Goal: Contribute content: Add original content to the website for others to see

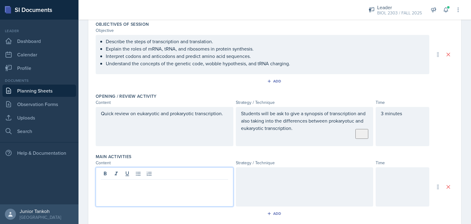
scroll to position [107, 0]
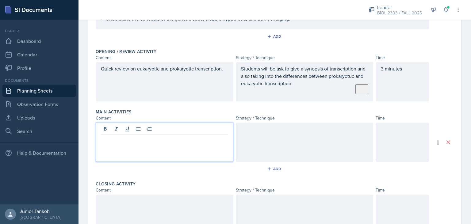
paste div
drag, startPoint x: 157, startPoint y: 139, endPoint x: 103, endPoint y: 132, distance: 53.6
click at [192, 139] on p "Translation Simulation." at bounding box center [164, 139] width 127 height 7
drag, startPoint x: 151, startPoint y: 140, endPoint x: 88, endPoint y: 136, distance: 63.1
click at [96, 136] on div "Translation Simulation." at bounding box center [165, 142] width 138 height 39
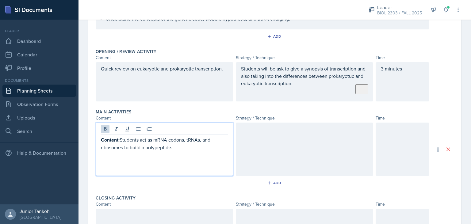
click at [120, 138] on strong "Content:" at bounding box center [110, 140] width 19 height 7
click at [149, 148] on p "Students act as mRNA codons, tRNAs, and ribosomes to build a polypeptide." at bounding box center [164, 143] width 127 height 15
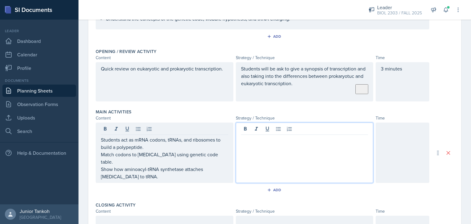
click at [273, 130] on div at bounding box center [305, 153] width 138 height 60
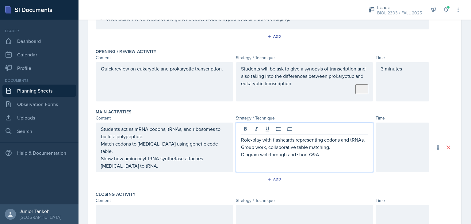
click at [270, 154] on p "Diagram walkthrough and short Q&A." at bounding box center [304, 154] width 127 height 7
click at [397, 149] on div at bounding box center [403, 148] width 54 height 50
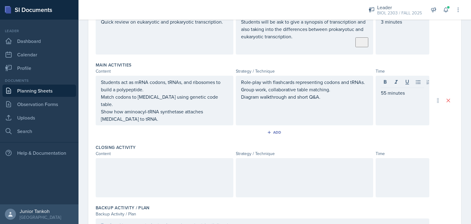
click at [203, 163] on div at bounding box center [165, 177] width 138 height 39
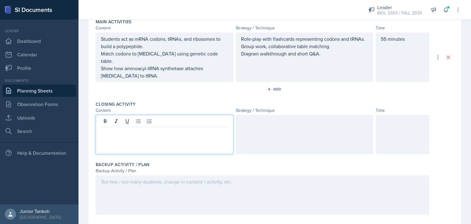
scroll to position [198, 0]
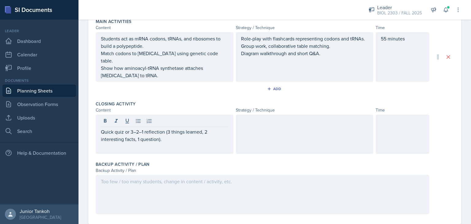
click at [294, 121] on div at bounding box center [305, 134] width 138 height 39
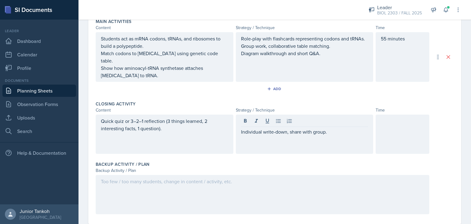
click at [392, 125] on div at bounding box center [403, 134] width 54 height 39
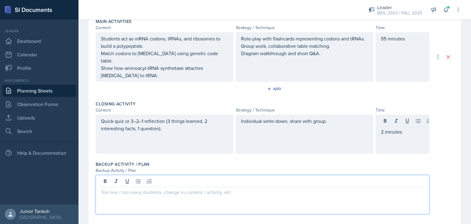
click at [217, 176] on div at bounding box center [263, 194] width 334 height 39
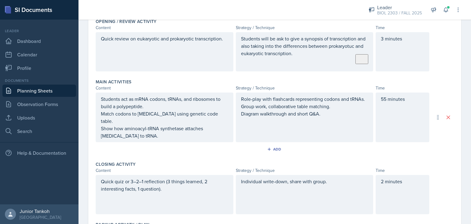
scroll to position [204, 0]
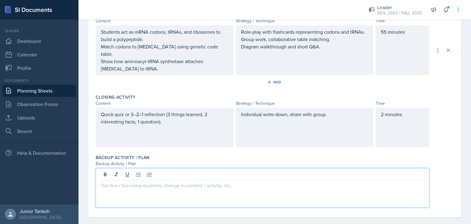
paste div
click at [146, 182] on p "Use pre-made slides or worksheets instead of role-play if this session gets les…" at bounding box center [262, 185] width 323 height 7
click at [151, 182] on p "Use pre-made slides or worksheets instead of role-play if this session gets les…" at bounding box center [262, 185] width 323 height 7
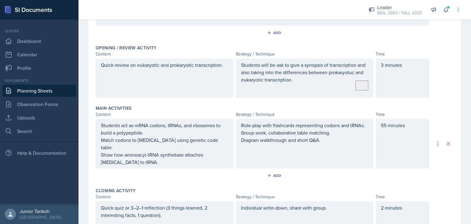
scroll to position [0, 0]
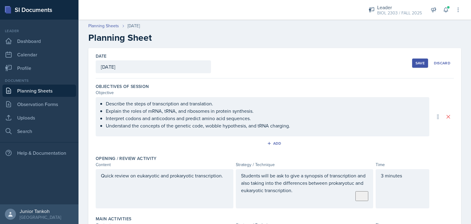
click at [422, 64] on div "Save" at bounding box center [420, 63] width 9 height 5
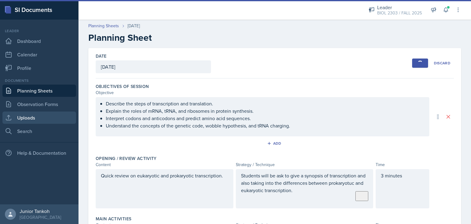
click at [25, 121] on link "Uploads" at bounding box center [39, 118] width 74 height 12
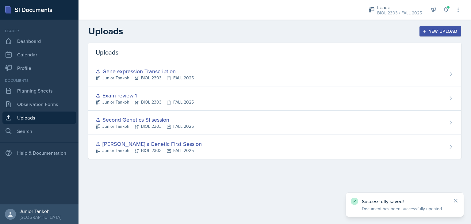
click at [442, 29] on div "New Upload" at bounding box center [441, 31] width 34 height 5
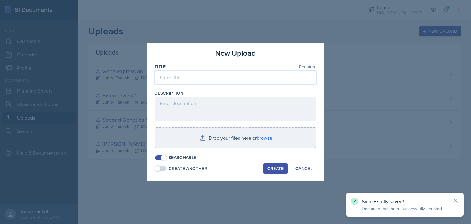
click at [187, 74] on input at bounding box center [236, 77] width 162 height 13
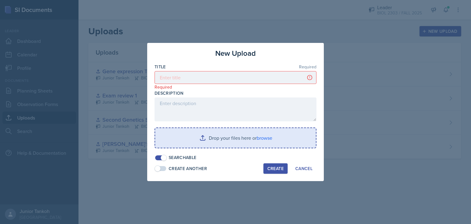
click at [262, 138] on input "file" at bounding box center [235, 138] width 161 height 20
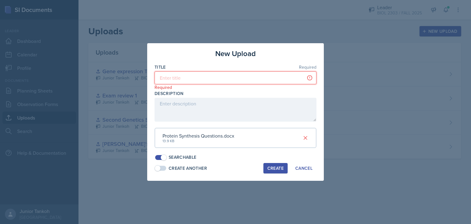
click at [200, 79] on input at bounding box center [236, 78] width 162 height 13
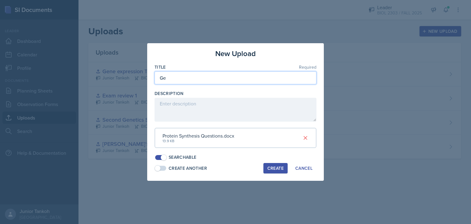
type input "G"
type input "T"
type input "Introduction to Translation"
click at [276, 172] on button "Create" at bounding box center [276, 168] width 24 height 10
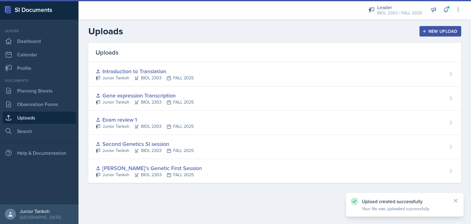
click at [268, 182] on div "Uploads New Upload Uploads Introduction to Translation Junior Tankoh BIOL 2303 …" at bounding box center [275, 109] width 393 height 178
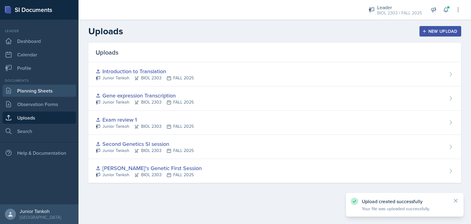
click at [47, 93] on link "Planning Sheets" at bounding box center [39, 91] width 74 height 12
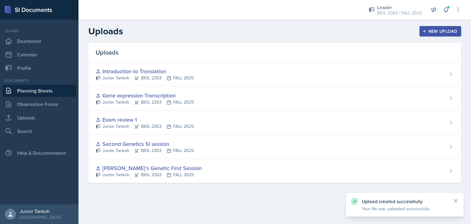
click at [48, 92] on link "Planning Sheets" at bounding box center [39, 91] width 74 height 12
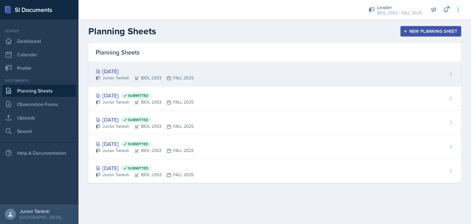
click at [152, 75] on div "Junior Tankoh BIOL 2303 FALL 2025" at bounding box center [145, 78] width 98 height 6
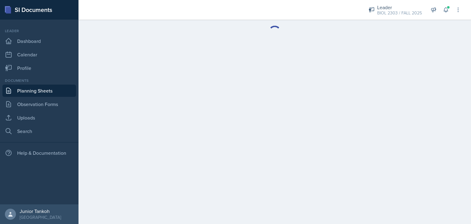
drag, startPoint x: 152, startPoint y: 75, endPoint x: 226, endPoint y: 133, distance: 94.2
click at [226, 133] on main at bounding box center [275, 122] width 393 height 205
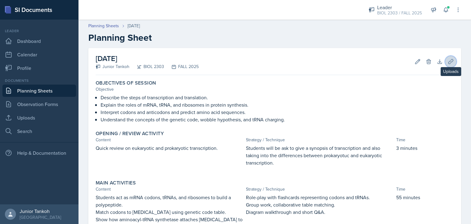
click at [450, 61] on icon at bounding box center [451, 61] width 5 height 5
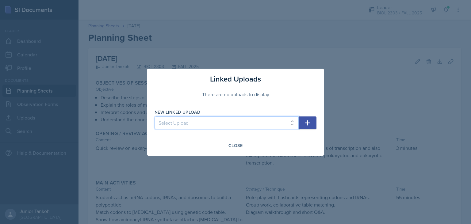
click at [155, 117] on select "Select Upload [PERSON_NAME]'s Genetic First Session Second Genetics SI session …" at bounding box center [227, 123] width 144 height 13
select select "810b49d4-8721-49ac-aac9-441930d73a34"
click option "Introduction to Translation" at bounding box center [0, 0] width 0 height 0
click at [309, 125] on icon "button" at bounding box center [307, 122] width 7 height 7
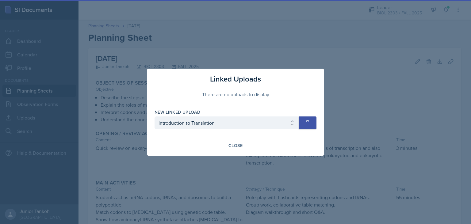
select select
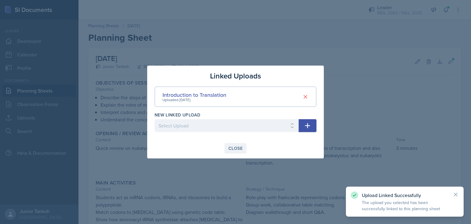
click at [233, 149] on div "Close" at bounding box center [236, 148] width 14 height 5
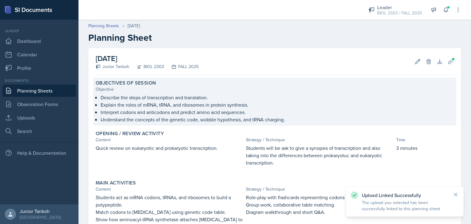
scroll to position [119, 0]
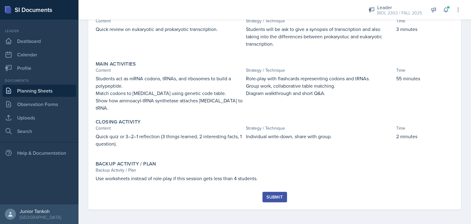
click at [276, 202] on button "Submit" at bounding box center [275, 197] width 24 height 10
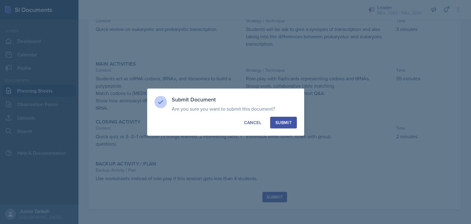
click at [280, 119] on button "Submit" at bounding box center [283, 123] width 27 height 12
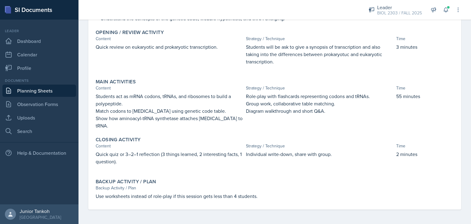
scroll to position [0, 0]
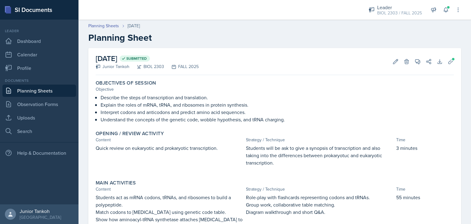
click at [254, 86] on div "Objective" at bounding box center [275, 89] width 358 height 6
